Goal: Task Accomplishment & Management: Manage account settings

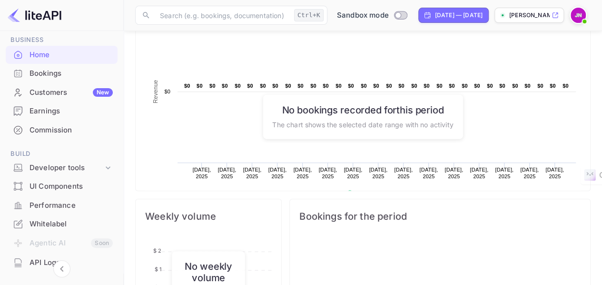
scroll to position [31, 0]
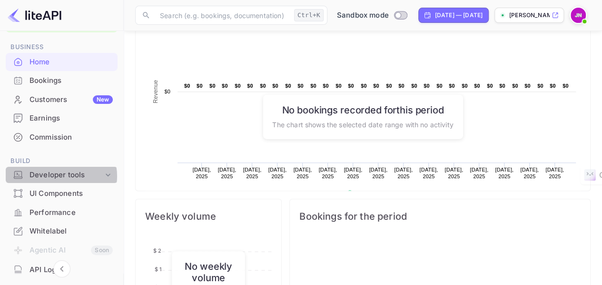
click at [60, 176] on div "Developer tools" at bounding box center [67, 174] width 74 height 11
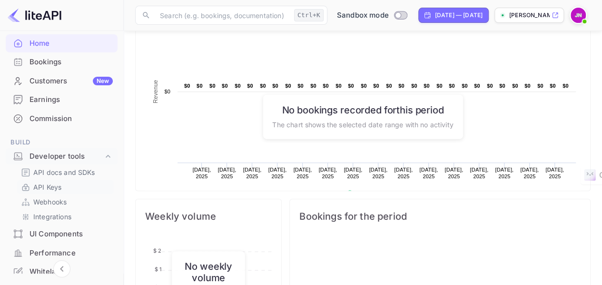
scroll to position [79, 0]
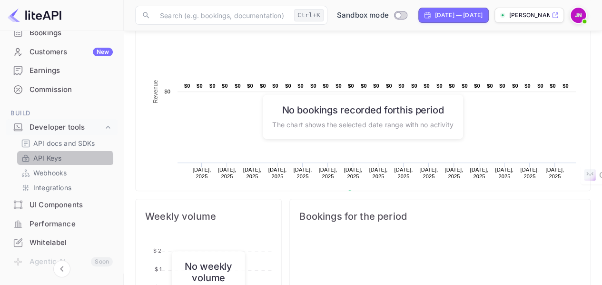
click at [56, 161] on p "API Keys" at bounding box center [47, 158] width 28 height 10
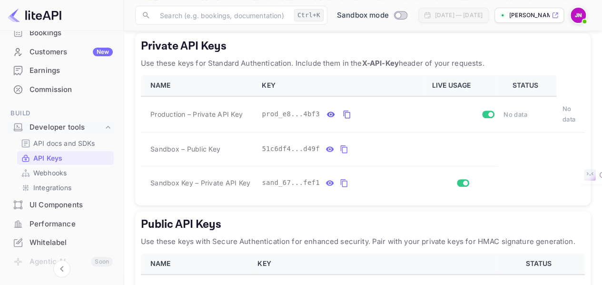
scroll to position [158, 0]
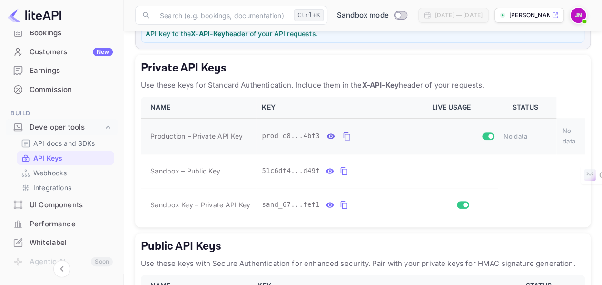
drag, startPoint x: 144, startPoint y: 131, endPoint x: 238, endPoint y: 134, distance: 93.8
click at [238, 134] on td "Production – Private API Key" at bounding box center [198, 136] width 115 height 36
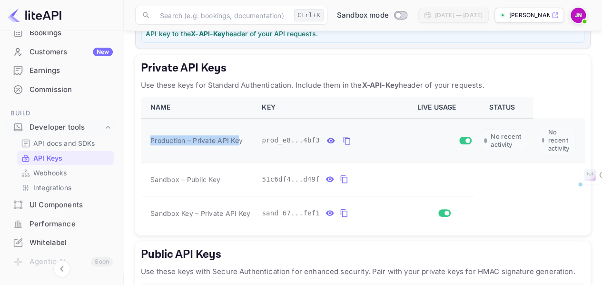
click at [230, 140] on span "Production – Private API Key" at bounding box center [196, 140] width 92 height 10
drag, startPoint x: 148, startPoint y: 136, endPoint x: 250, endPoint y: 140, distance: 102.4
click at [250, 140] on td "Production – Private API Key" at bounding box center [198, 140] width 115 height 44
copy span "Production – Private API Key"
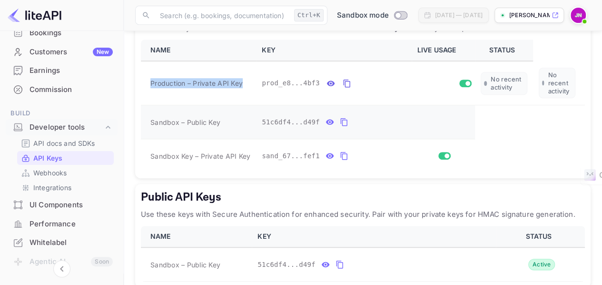
scroll to position [214, 0]
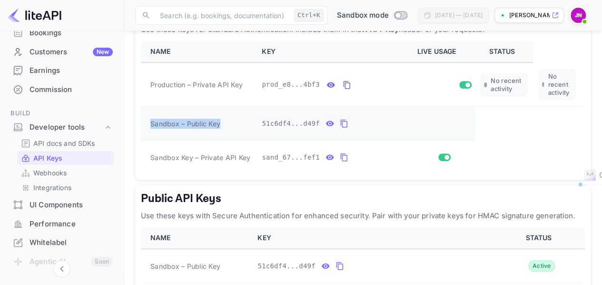
drag, startPoint x: 148, startPoint y: 126, endPoint x: 224, endPoint y: 125, distance: 76.1
click at [224, 125] on td "Sandbox – Public Key" at bounding box center [198, 124] width 115 height 34
copy span "Sandbox – Public Key"
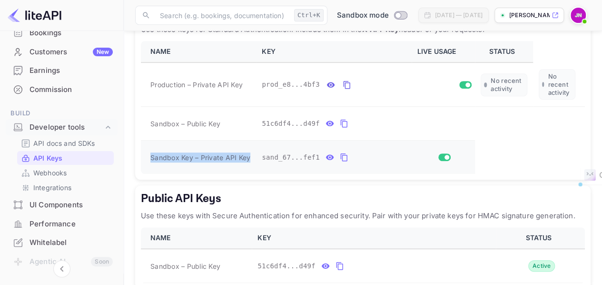
drag, startPoint x: 146, startPoint y: 159, endPoint x: 255, endPoint y: 158, distance: 109.4
click at [255, 158] on td "Sandbox Key – Private API Key" at bounding box center [198, 157] width 115 height 34
copy span "Sandbox Key – Private API Key"
click at [340, 156] on icon "private api keys table" at bounding box center [344, 156] width 9 height 11
click at [340, 124] on icon "private api keys table" at bounding box center [344, 123] width 9 height 11
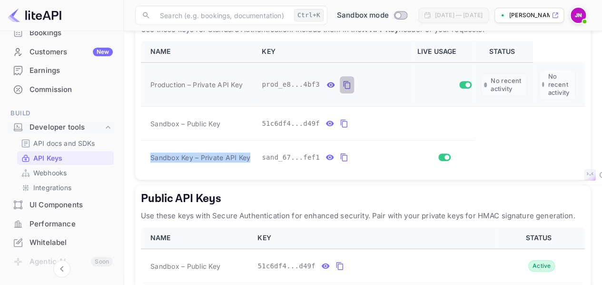
click at [343, 85] on icon "private api keys table" at bounding box center [346, 84] width 7 height 8
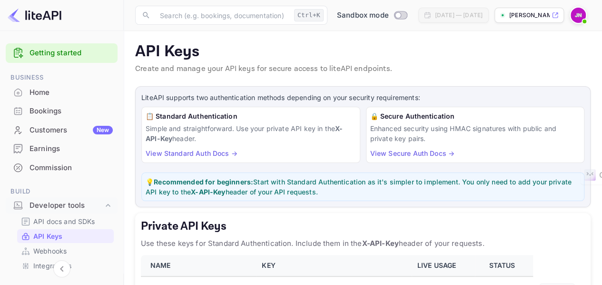
scroll to position [0, 0]
click at [37, 15] on img at bounding box center [35, 15] width 54 height 15
click at [38, 16] on img at bounding box center [35, 15] width 54 height 15
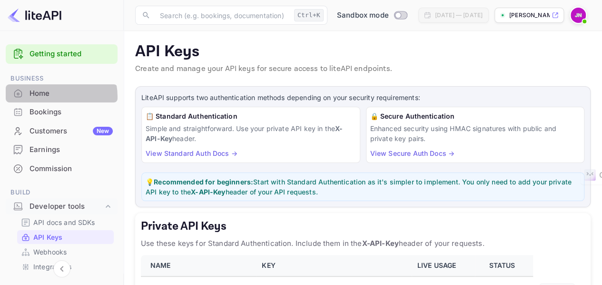
click at [48, 97] on div "Home" at bounding box center [71, 93] width 83 height 11
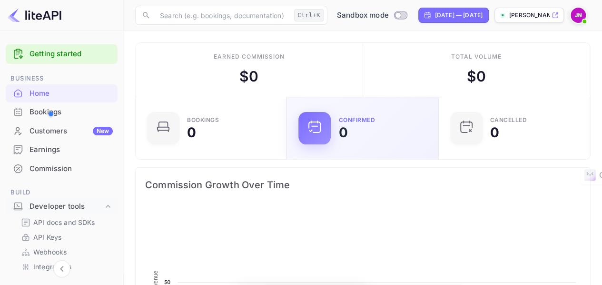
scroll to position [147, 139]
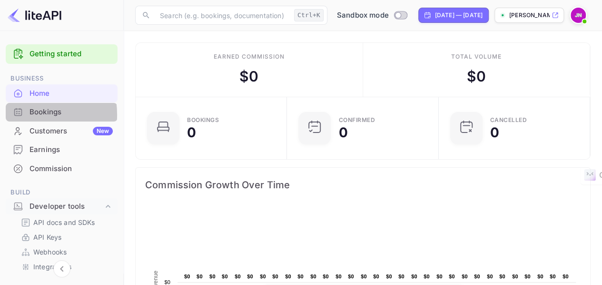
click at [13, 115] on icon at bounding box center [18, 112] width 10 height 10
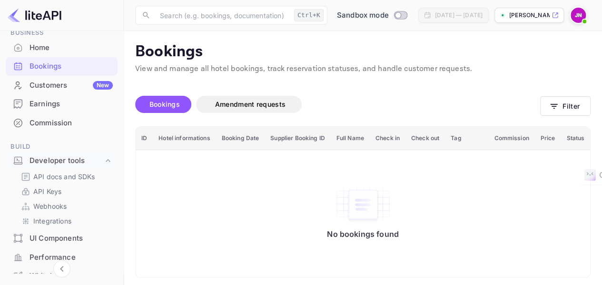
scroll to position [48, 0]
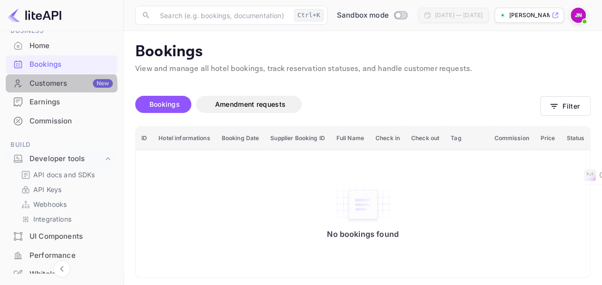
click at [54, 86] on div "Customers New" at bounding box center [71, 83] width 83 height 11
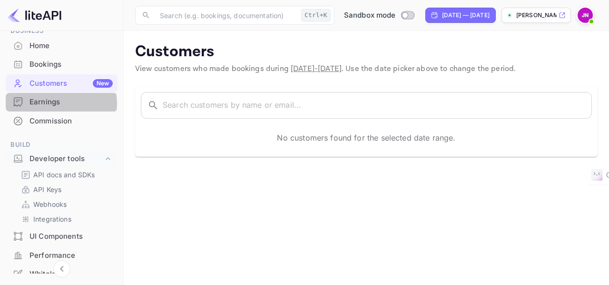
click at [59, 103] on div "Earnings" at bounding box center [71, 102] width 83 height 11
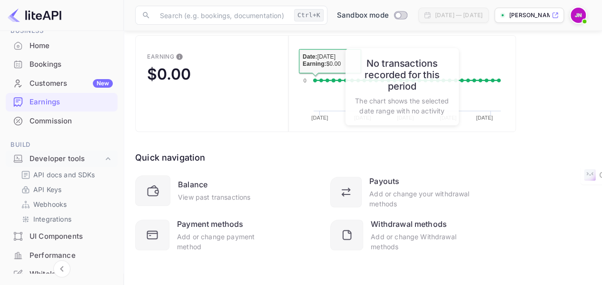
scroll to position [87, 0]
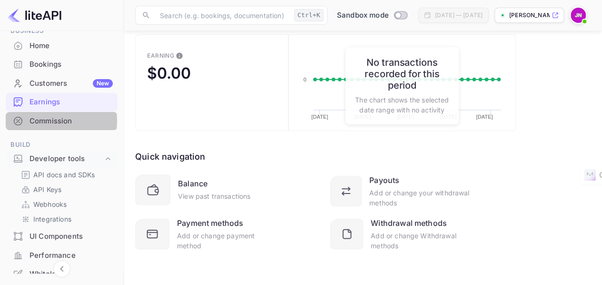
click at [48, 120] on div "Commission" at bounding box center [71, 121] width 83 height 11
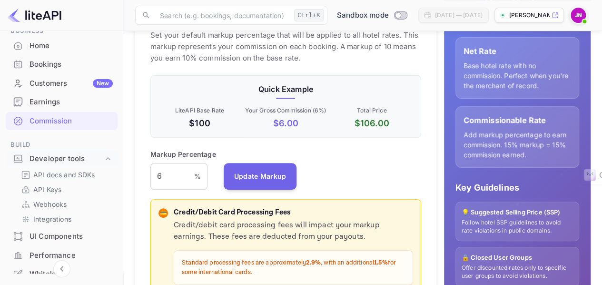
scroll to position [143, 0]
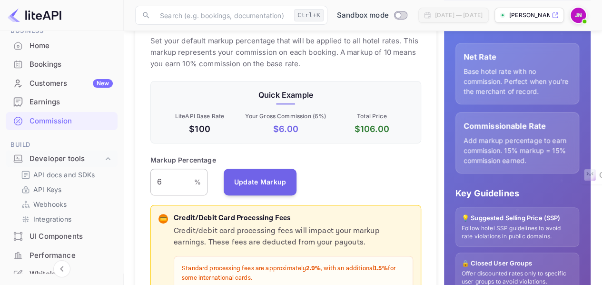
click at [172, 183] on input "6" at bounding box center [172, 181] width 44 height 27
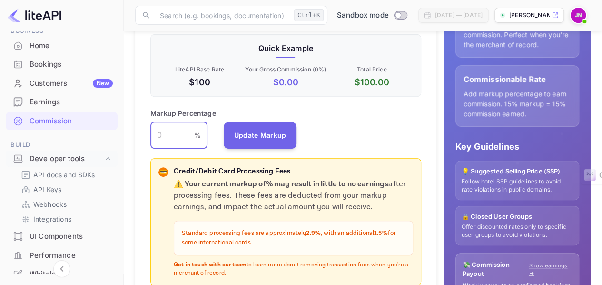
scroll to position [190, 0]
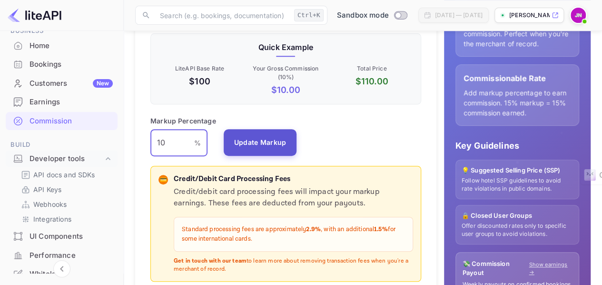
type input "10"
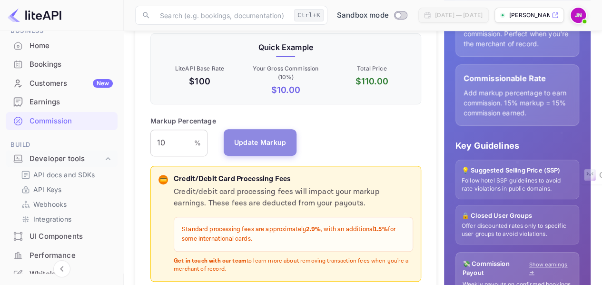
click at [266, 141] on button "Update Markup" at bounding box center [260, 142] width 73 height 27
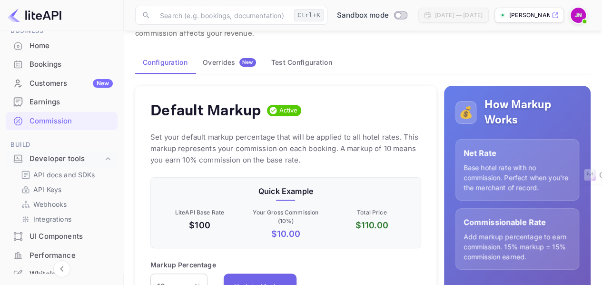
scroll to position [48, 0]
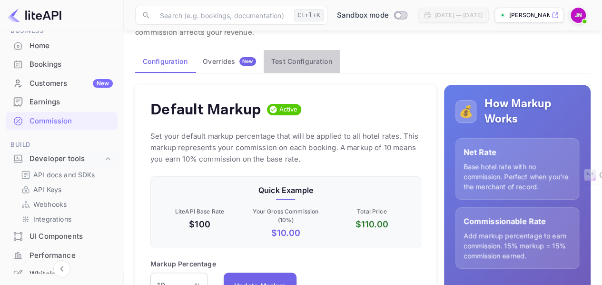
click at [315, 62] on button "Test Configuration" at bounding box center [302, 61] width 76 height 23
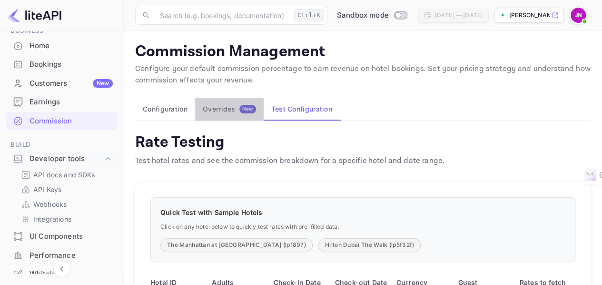
drag, startPoint x: 225, startPoint y: 108, endPoint x: 159, endPoint y: 108, distance: 65.7
click at [224, 108] on div "Overrides New" at bounding box center [229, 109] width 53 height 9
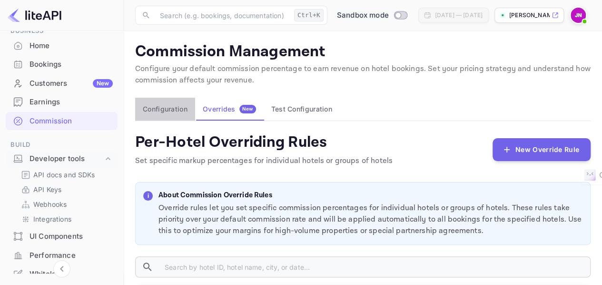
click at [154, 108] on button "Configuration" at bounding box center [165, 109] width 60 height 23
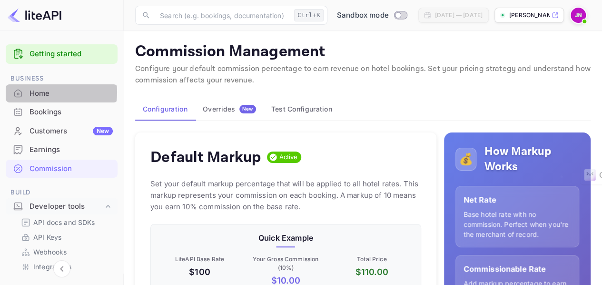
click at [39, 92] on div "Home" at bounding box center [71, 93] width 83 height 11
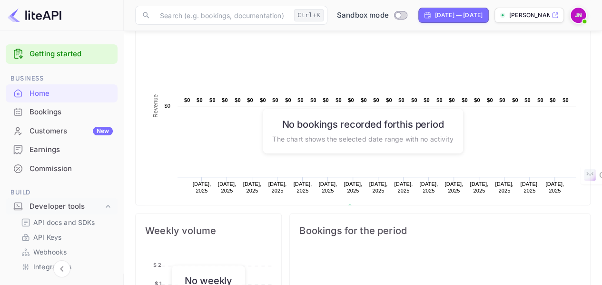
scroll to position [156, 0]
